Goal: Task Accomplishment & Management: Use online tool/utility

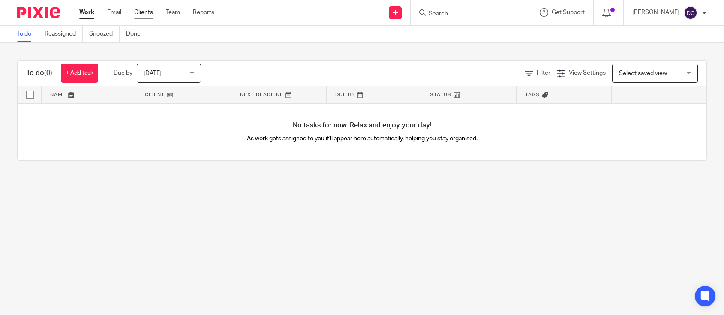
click at [135, 12] on link "Clients" at bounding box center [143, 12] width 19 height 9
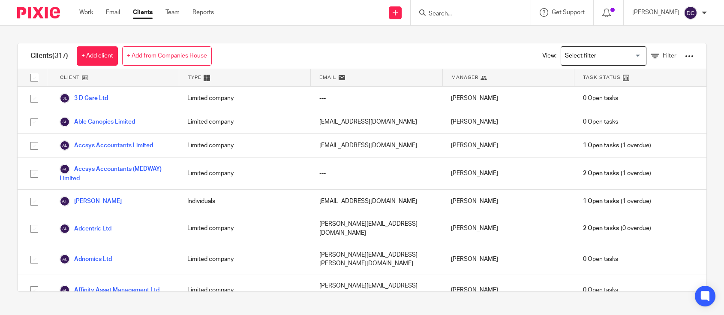
click at [441, 12] on input "Search" at bounding box center [466, 14] width 77 height 8
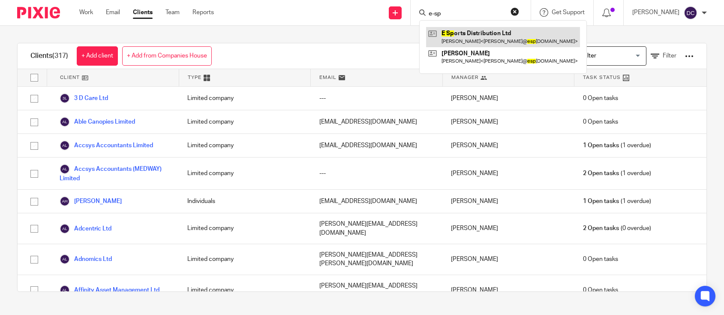
type input "e-sp"
click at [474, 31] on link at bounding box center [503, 37] width 154 height 20
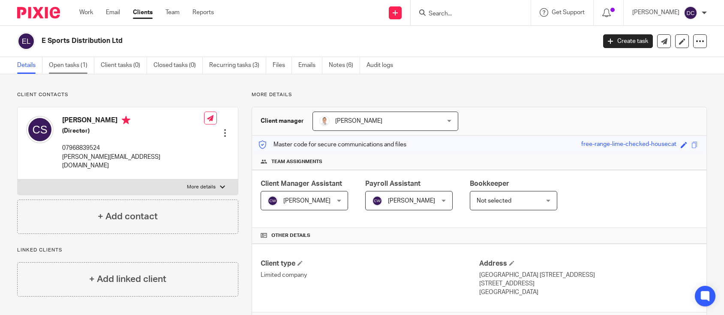
click at [78, 62] on link "Open tasks (1)" at bounding box center [71, 65] width 45 height 17
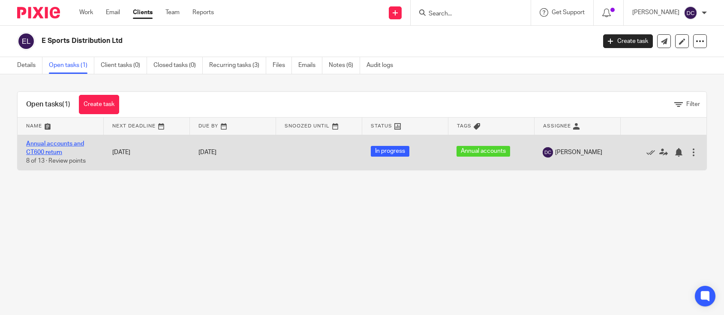
click at [44, 145] on link "Annual accounts and CT600 return" at bounding box center [55, 148] width 58 height 15
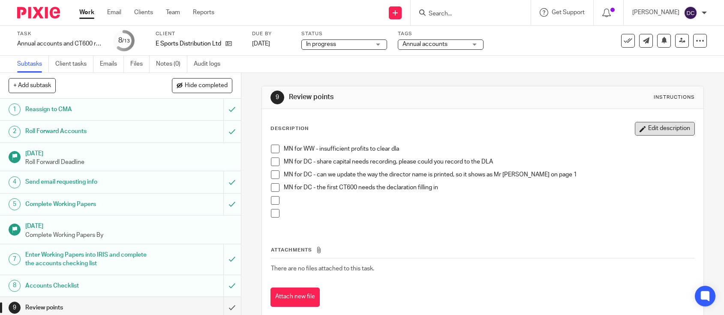
click at [670, 128] on button "Edit description" at bounding box center [665, 129] width 60 height 14
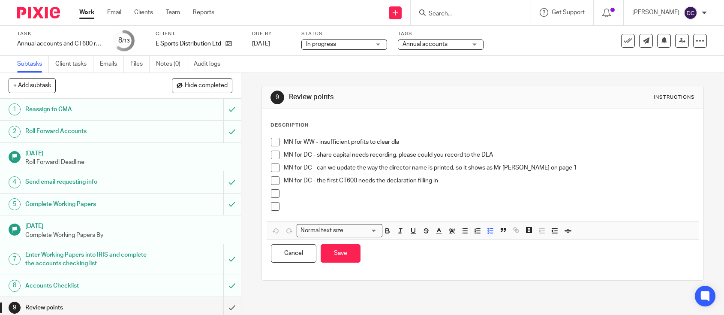
click at [498, 156] on p "MN for DC - share capital needs recording, please could you record to the DLA" at bounding box center [489, 155] width 411 height 9
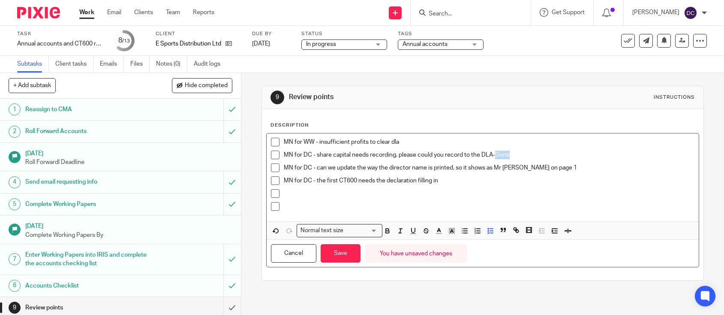
drag, startPoint x: 520, startPoint y: 153, endPoint x: 494, endPoint y: 155, distance: 26.3
click at [494, 155] on p "MN for DC - share capital needs recording, please could you record to the DLA-D…" at bounding box center [489, 155] width 411 height 9
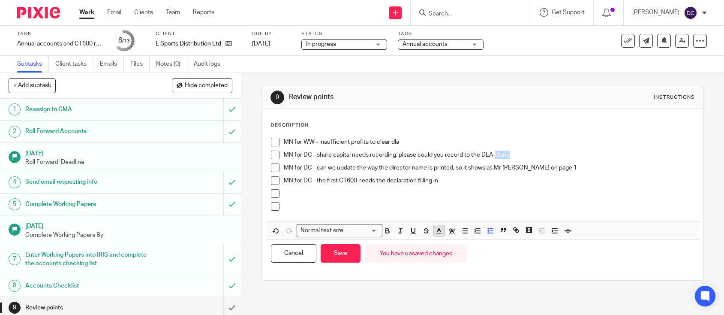
click at [436, 228] on icon "button" at bounding box center [439, 231] width 8 height 8
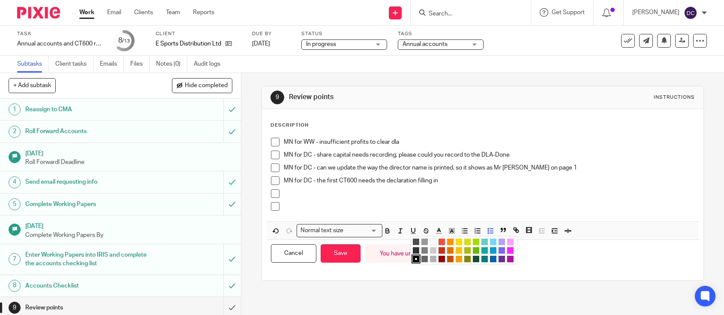
click at [440, 244] on li "color:#F44E3B" at bounding box center [442, 241] width 6 height 6
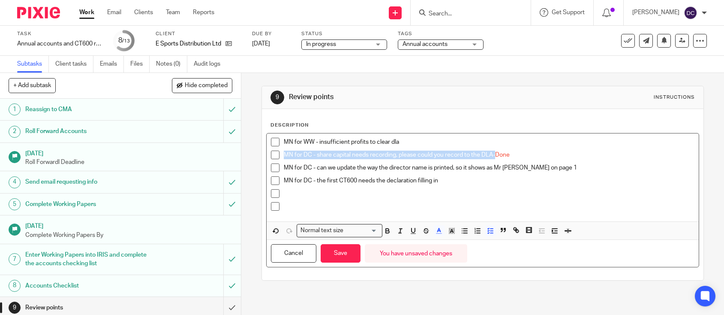
click at [271, 157] on span at bounding box center [275, 155] width 9 height 9
click at [548, 165] on p "MN for DC - can we update the way the director name is printed, so it shows as …" at bounding box center [489, 167] width 411 height 9
drag, startPoint x: 570, startPoint y: 168, endPoint x: 553, endPoint y: 169, distance: 16.3
click at [553, 169] on p "MN for DC - can we update the way the director name is printed, so it shows as …" at bounding box center [489, 167] width 411 height 9
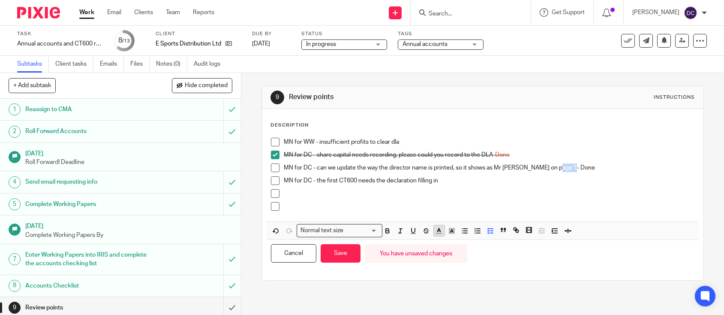
click at [437, 231] on icon "button" at bounding box center [439, 231] width 8 height 8
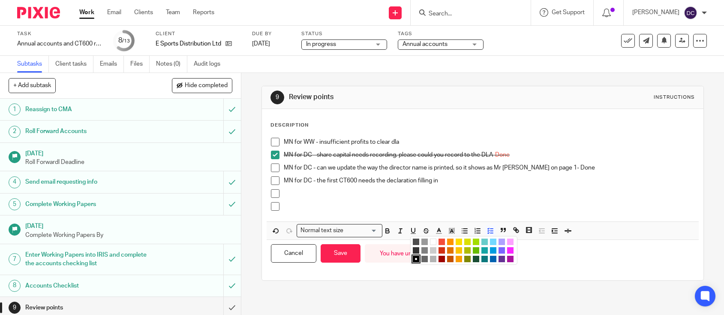
click at [439, 243] on li "color:#F44E3B" at bounding box center [442, 241] width 6 height 6
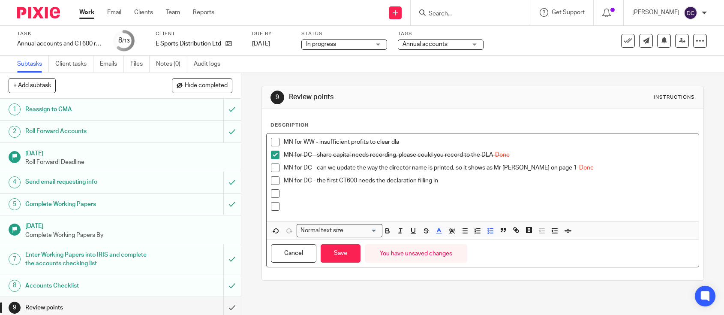
click at [271, 171] on span at bounding box center [275, 167] width 9 height 9
click at [453, 176] on p "MN for DC - the first CT600 needs the declaration filling in" at bounding box center [489, 180] width 411 height 9
drag, startPoint x: 456, startPoint y: 183, endPoint x: 440, endPoint y: 180, distance: 16.5
click at [440, 180] on p "MN for DC - the first CT600 needs the declaration filling in-Done" at bounding box center [489, 180] width 411 height 9
click at [440, 233] on line "button" at bounding box center [439, 233] width 5 height 0
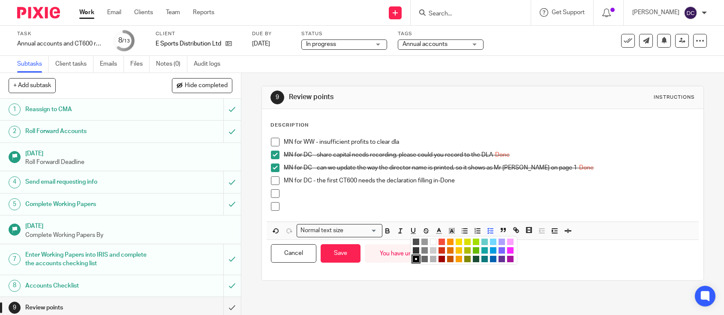
click at [439, 243] on li "color:#F44E3B" at bounding box center [442, 241] width 6 height 6
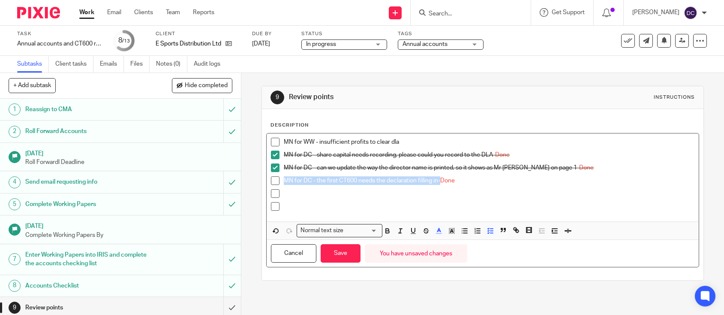
click at [274, 178] on span at bounding box center [275, 180] width 9 height 9
click at [344, 261] on button "Save" at bounding box center [341, 253] width 40 height 18
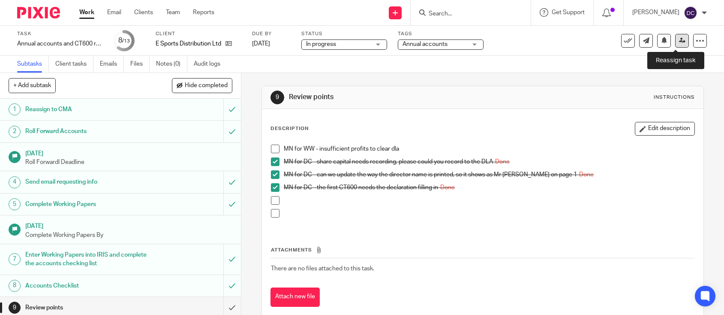
click at [679, 41] on icon at bounding box center [682, 40] width 6 height 6
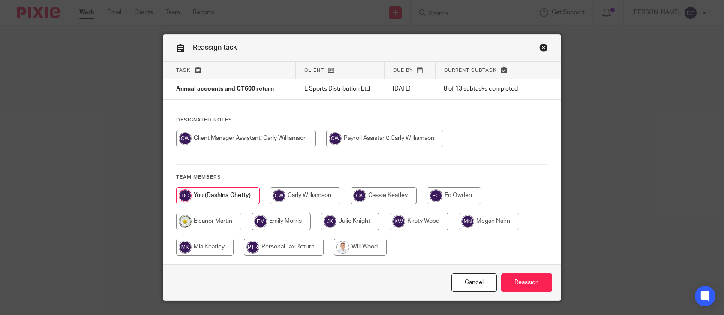
click at [509, 227] on input "radio" at bounding box center [489, 221] width 60 height 17
radio input "true"
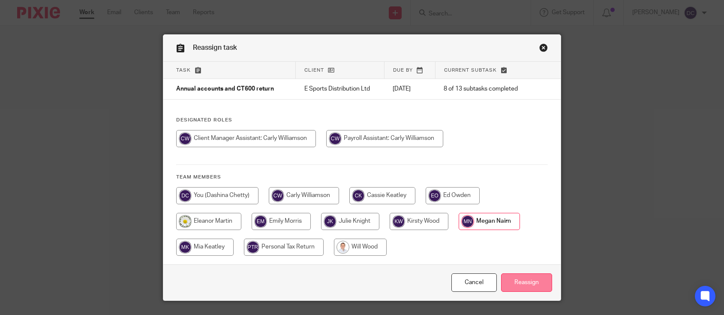
click at [517, 277] on input "Reassign" at bounding box center [526, 282] width 51 height 18
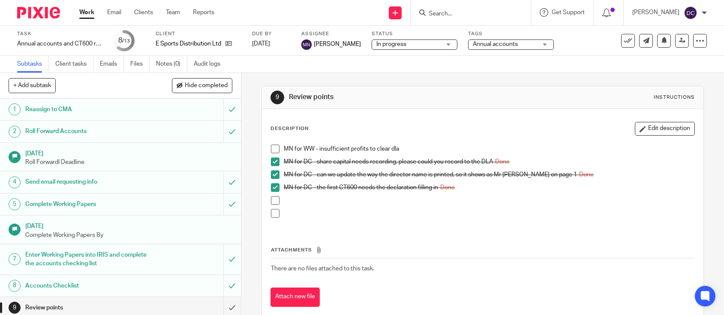
click at [539, 230] on div "Attachments There are no files attached to this task. Attach new file" at bounding box center [483, 268] width 425 height 78
